Goal: Task Accomplishment & Management: Complete application form

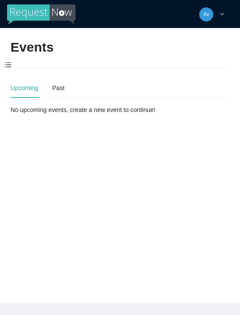
click at [11, 66] on span at bounding box center [8, 65] width 16 height 18
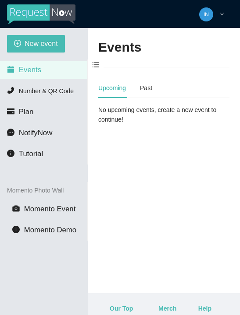
click at [25, 42] on span "New event" at bounding box center [41, 43] width 33 height 11
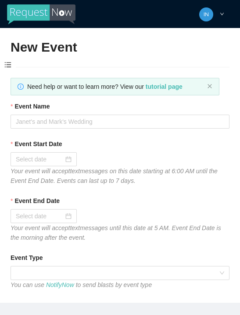
type textarea "[URL][DOMAIN_NAME]"
type textarea "Thanks for coming to Guitars and Cadillacs! Follow us on FB & IG @guitarsandcad…"
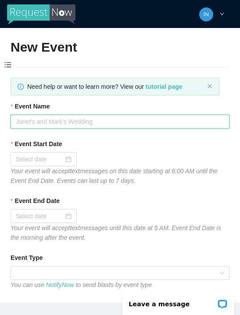
click at [52, 122] on input "Event Name" at bounding box center [120, 122] width 219 height 14
type input "[DATE]"
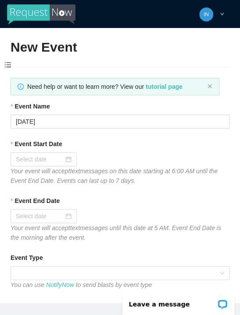
click at [61, 155] on input "Event Start Date" at bounding box center [40, 160] width 48 height 10
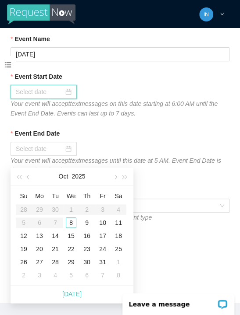
scroll to position [68, 0]
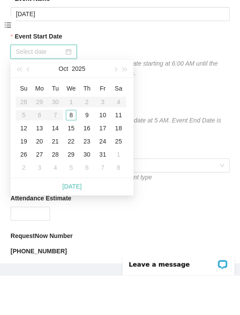
type input "[DATE]"
click at [71, 150] on div "8" at bounding box center [71, 155] width 11 height 11
type input "[DATE]"
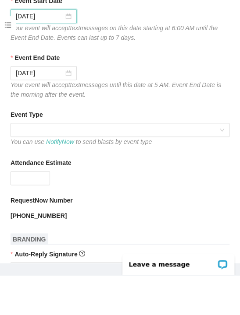
scroll to position [104, 0]
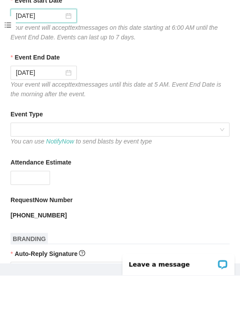
click at [63, 163] on span at bounding box center [120, 169] width 208 height 13
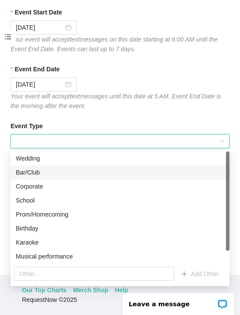
click at [36, 169] on div "Bar/Club" at bounding box center [120, 173] width 208 height 10
type textarea "Thanks for coming to Guitars and Cadillacs! Follow us on FB & IG @guitarsandcad…"
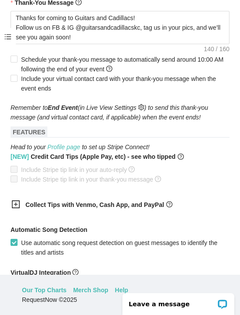
scroll to position [423, 0]
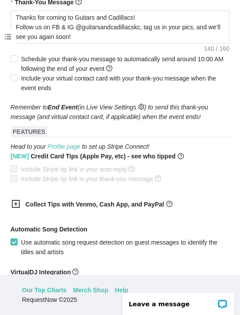
click at [19, 206] on icon "plus-square" at bounding box center [15, 204] width 9 height 9
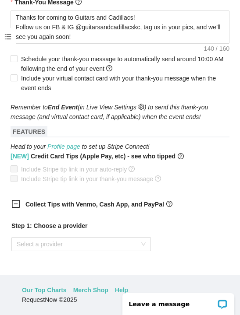
click at [45, 249] on input "search" at bounding box center [78, 244] width 123 height 13
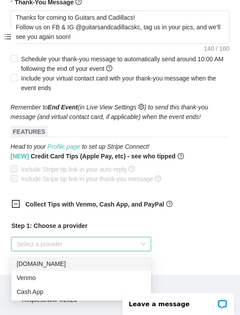
click at [46, 274] on div "Venmo" at bounding box center [81, 278] width 129 height 10
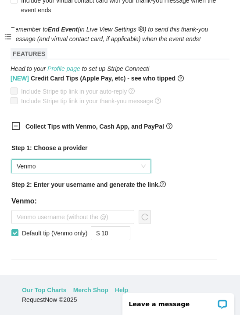
scroll to position [510, 0]
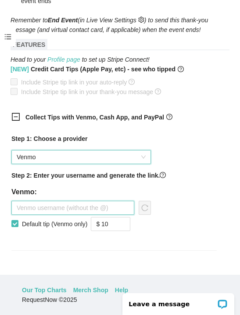
click at [55, 210] on input "text" at bounding box center [72, 208] width 123 height 14
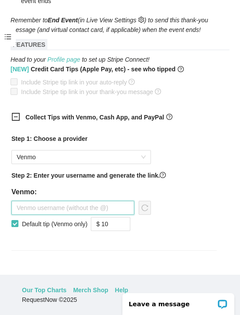
scroll to position [36, 0]
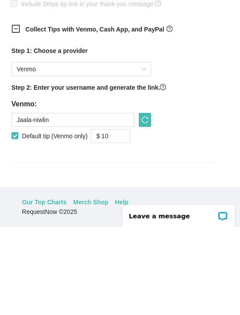
click at [194, 160] on div "Step 1: Choose a provider Venmo Step 2: Enter your username and generate the li…" at bounding box center [113, 198] width 219 height 138
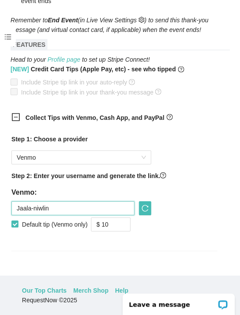
click at [104, 210] on input "Jaala-niwlin" at bounding box center [72, 208] width 123 height 14
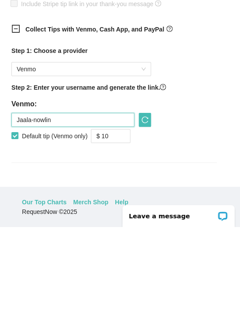
type input "Jaala-nowlin"
click at [145, 205] on icon "reload" at bounding box center [144, 208] width 7 height 7
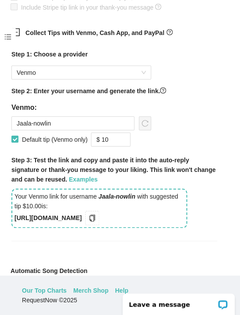
scroll to position [597, 0]
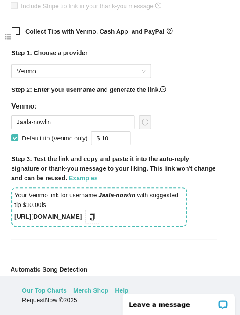
click at [95, 218] on icon "copy" at bounding box center [91, 216] width 7 height 7
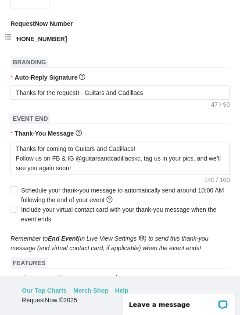
scroll to position [285, 0]
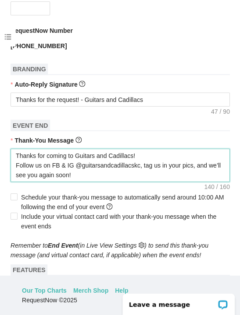
click at [129, 180] on textarea "Thanks for coming to Guitars and Cadillacs! Follow us on FB & IG @guitarsandcad…" at bounding box center [120, 164] width 219 height 33
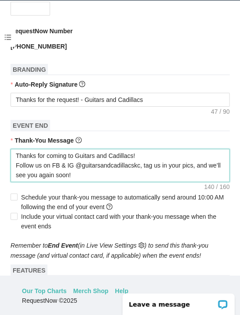
type textarea "Thanks for coming to Guitars and Cadillacs! Follow us on FB & IG @guitarsandcad…"
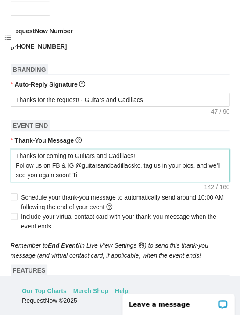
type textarea "Thanks for coming to Guitars and Cadillacs! Follow us on FB & IG @guitarsandcad…"
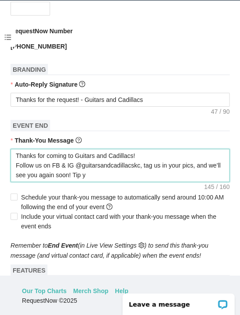
type textarea "Thanks for coming to Guitars and Cadillacs! Follow us on FB & IG @guitarsandcad…"
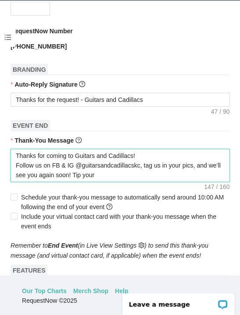
type textarea "Thanks for coming to Guitars and Cadillacs! Follow us on FB & IG @guitarsandcad…"
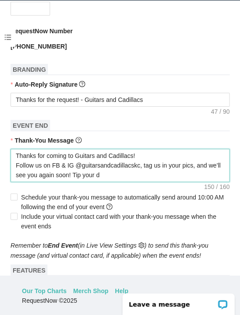
type textarea "Thanks for coming to Guitars and Cadillacs! Follow us on FB & IG @guitarsandcad…"
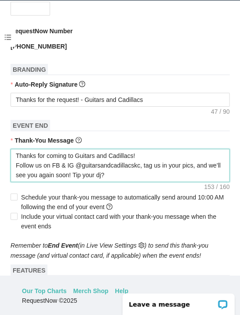
click at [150, 176] on textarea "Thanks for coming to Guitars and Cadillacs! Follow us on FB & IG @guitarsandcad…" at bounding box center [120, 165] width 219 height 33
click at [149, 177] on textarea "Thanks for coming to Guitars and Cadillacs! Follow us on FB & IG @guitarsandcad…" at bounding box center [120, 165] width 219 height 33
paste textarea "https:/"
type textarea "Thanks for coming to Guitars and Cadillacs! Follow us on FB & IG @guitarsandcad…"
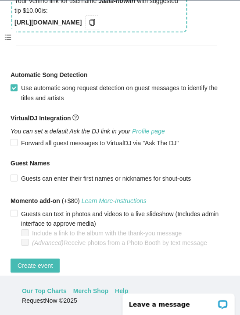
scroll to position [791, 0]
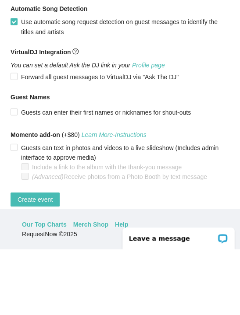
click at [29, 261] on span "Create event" at bounding box center [35, 266] width 35 height 10
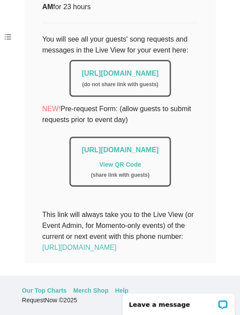
scroll to position [201, 0]
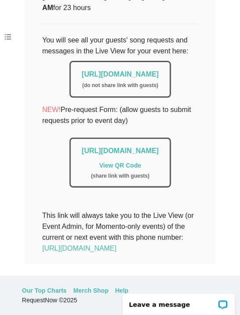
click at [90, 71] on link "[URL][DOMAIN_NAME]" at bounding box center [119, 74] width 77 height 7
